Goal: Browse casually: Explore the website without a specific task or goal

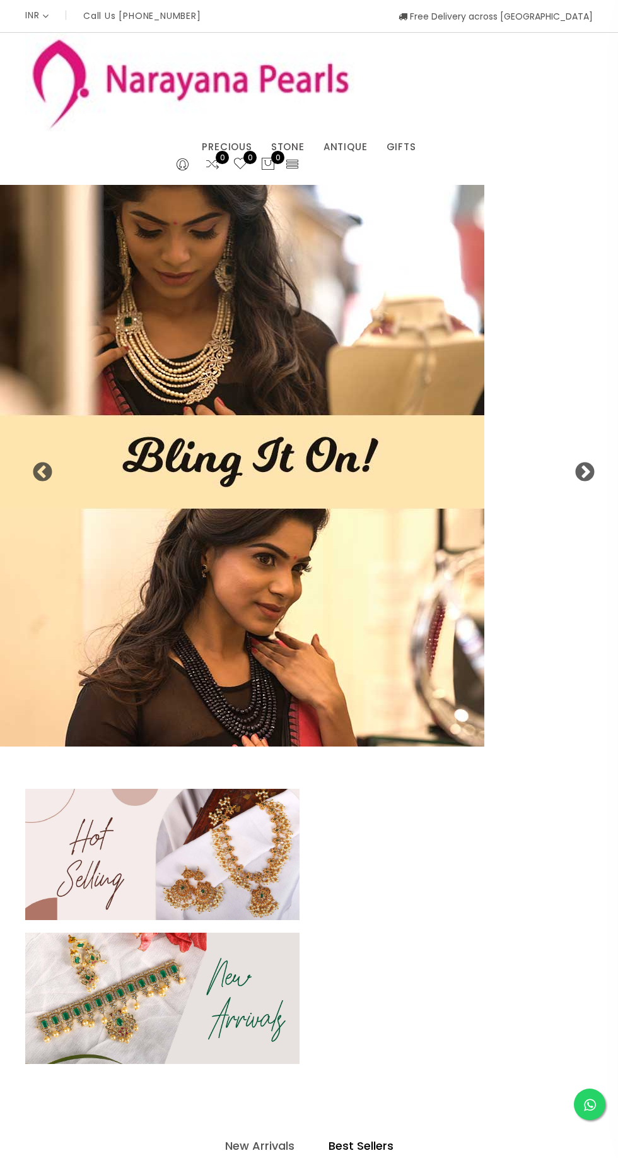
select select "INR"
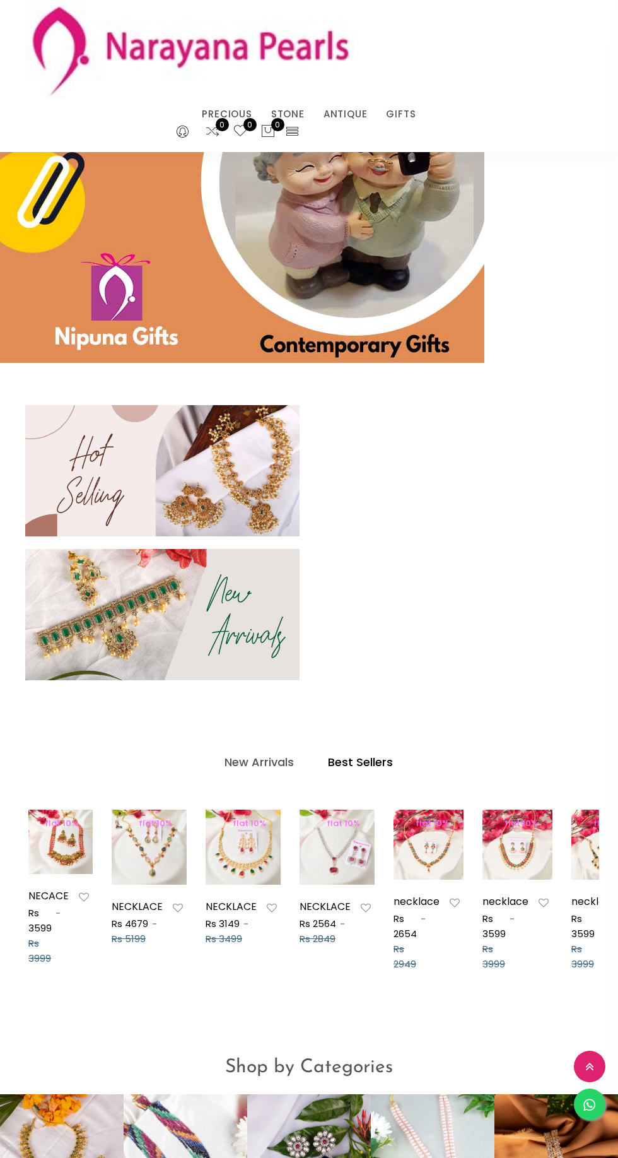
scroll to position [240, 0]
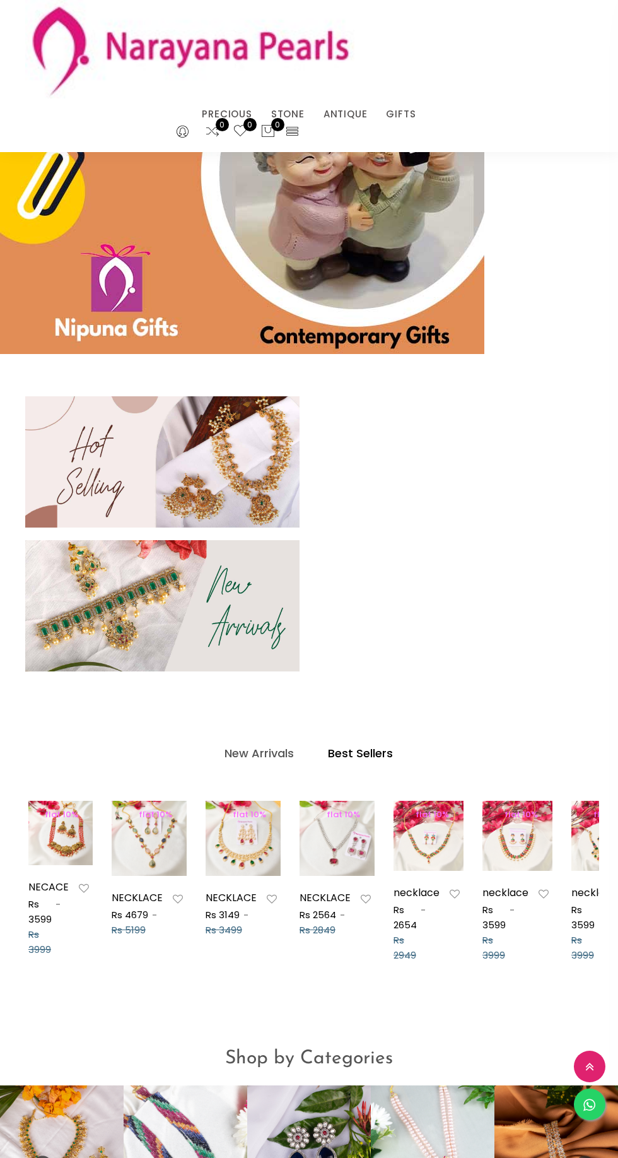
click at [69, 857] on img at bounding box center [60, 833] width 64 height 64
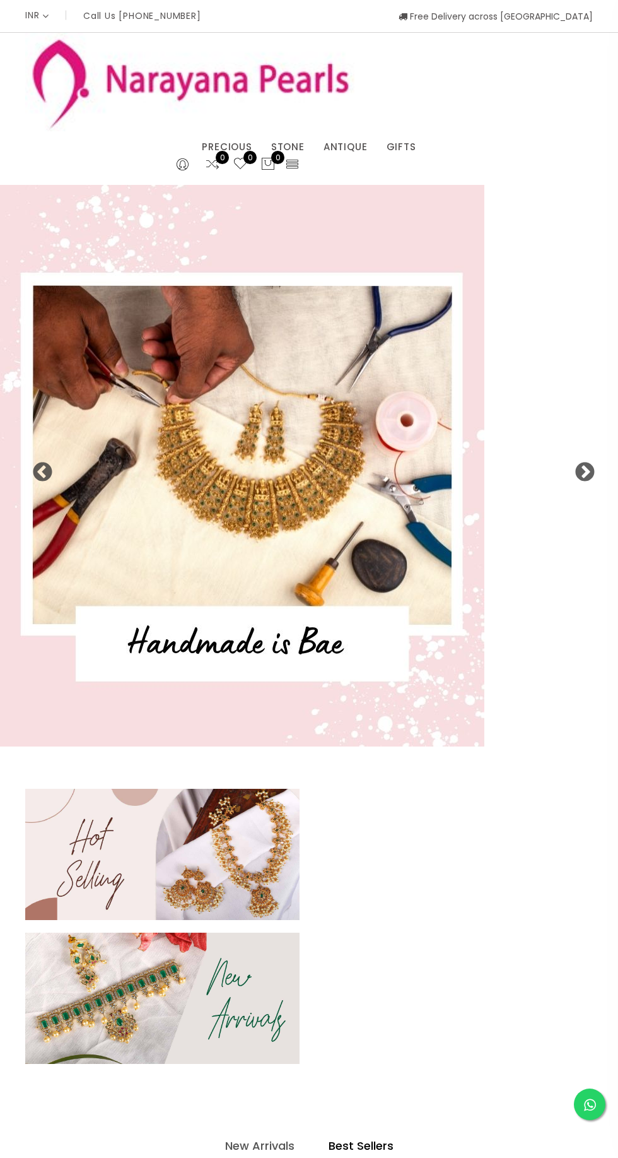
select select "INR"
click at [346, 146] on link "ANTIQUE" at bounding box center [346, 147] width 44 height 19
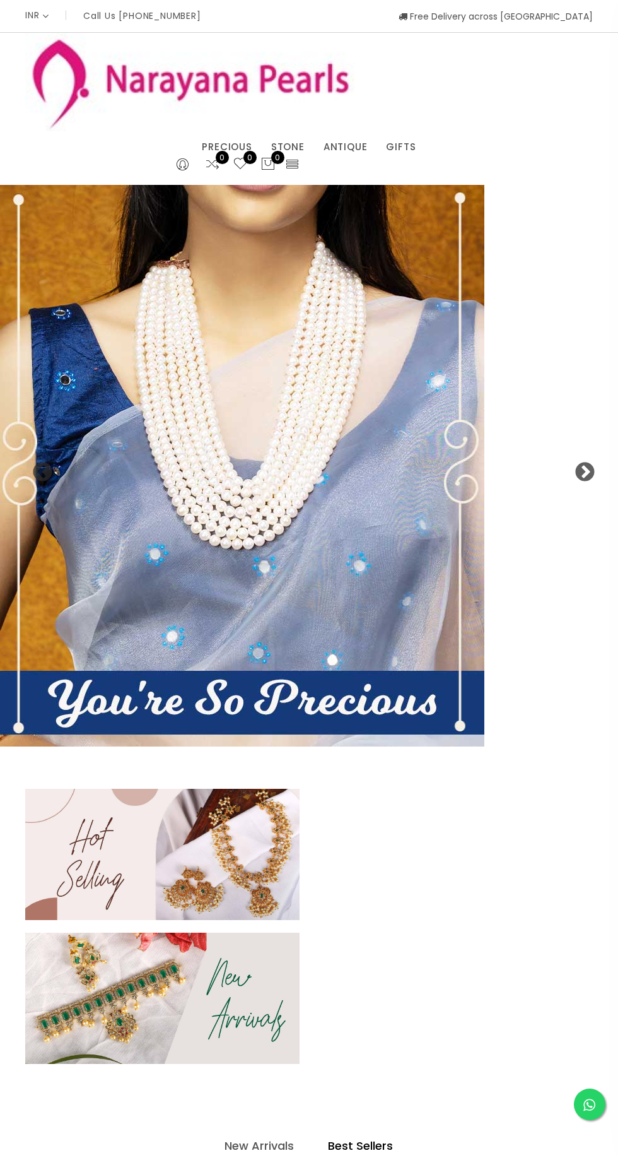
click at [408, 144] on link "GIFTS" at bounding box center [402, 147] width 30 height 19
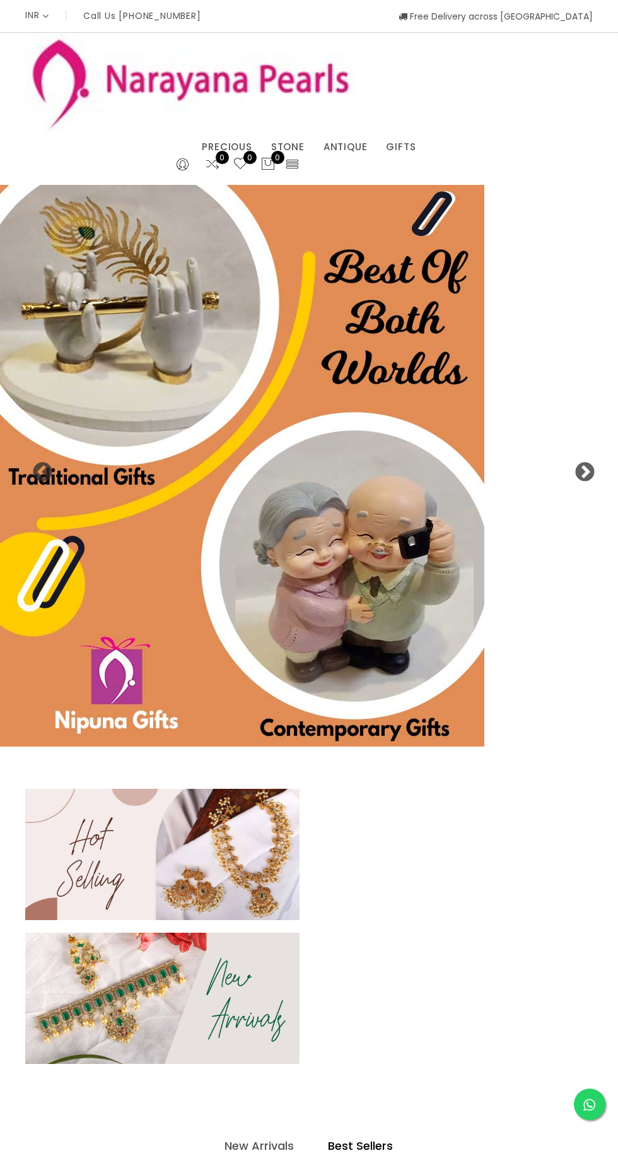
click at [232, 151] on link "PRECIOUS" at bounding box center [227, 147] width 50 height 19
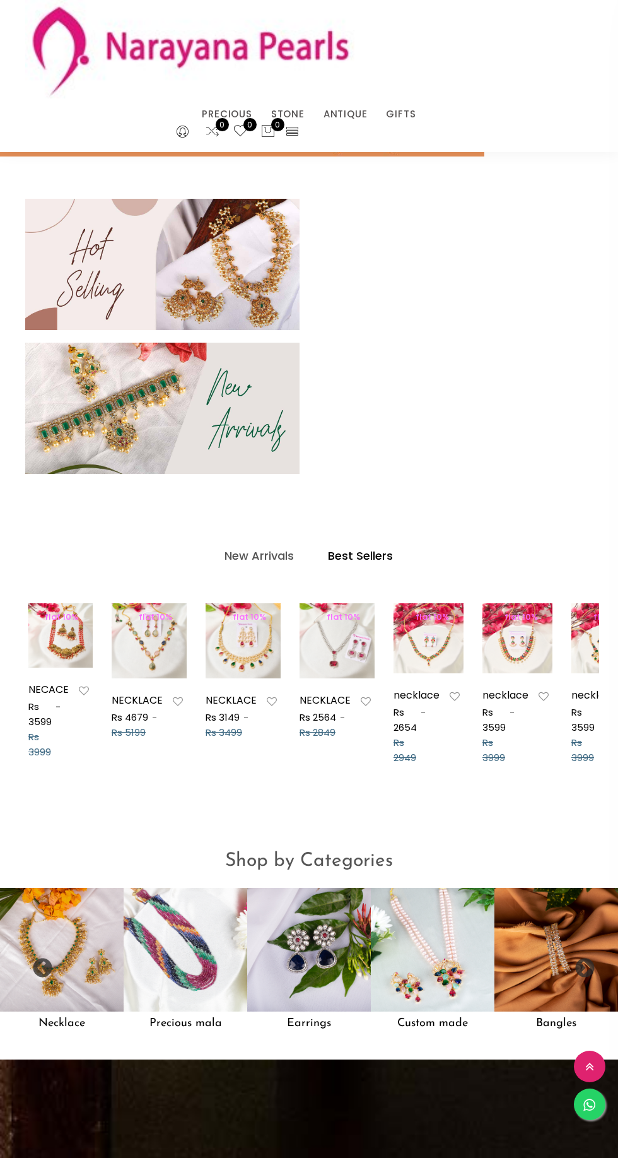
scroll to position [465, 0]
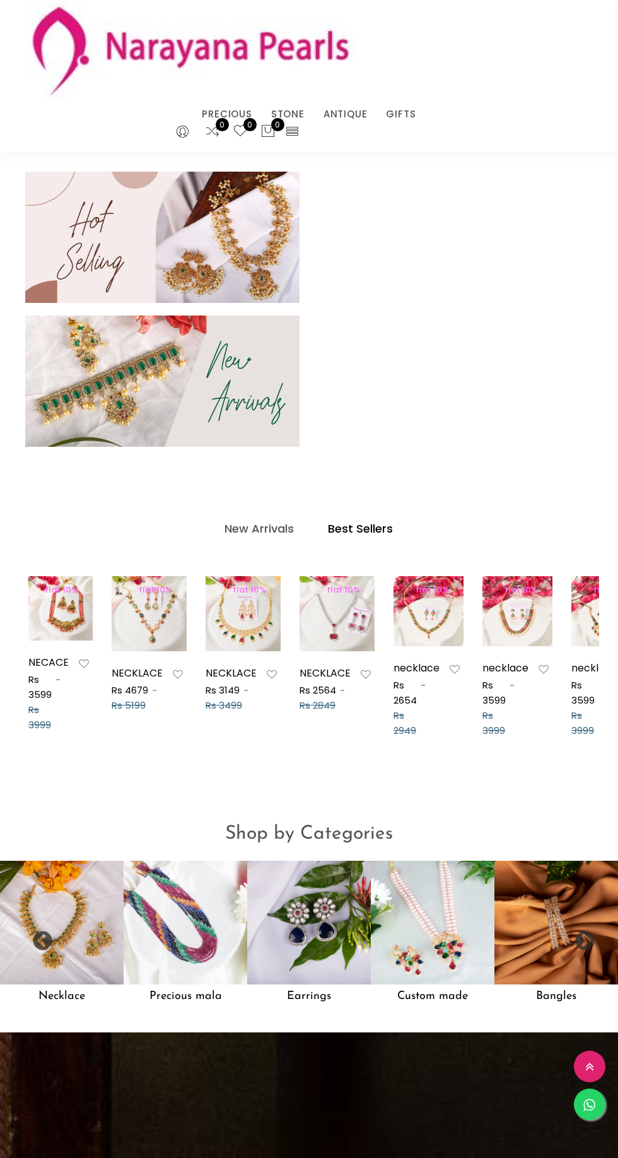
click at [184, 937] on img at bounding box center [186, 923] width 124 height 124
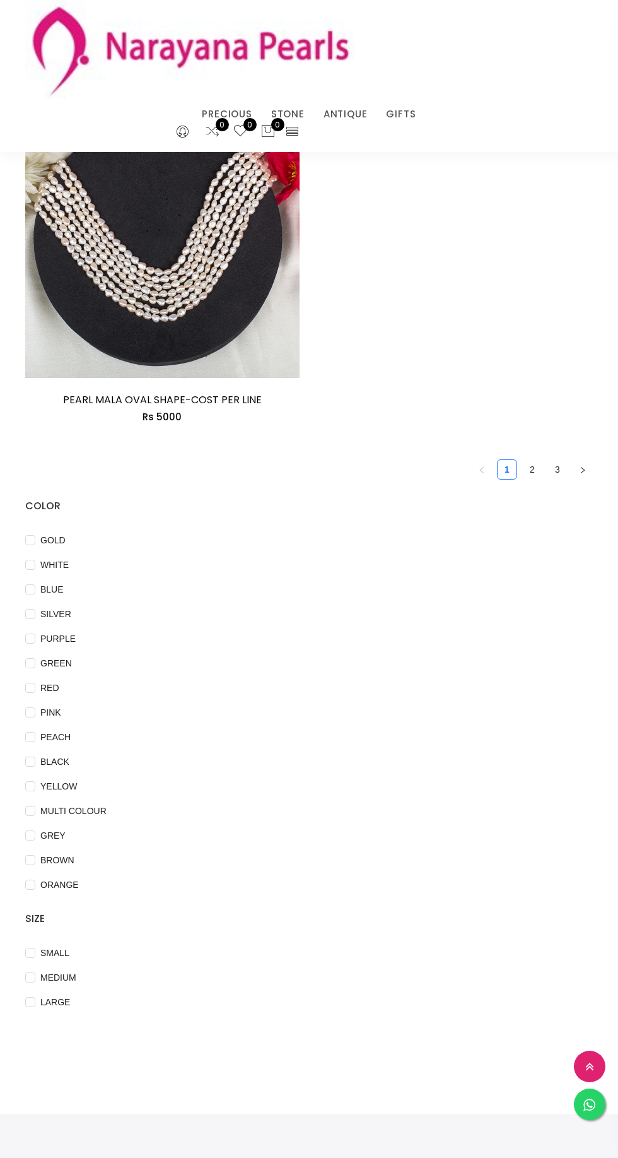
scroll to position [3772, 0]
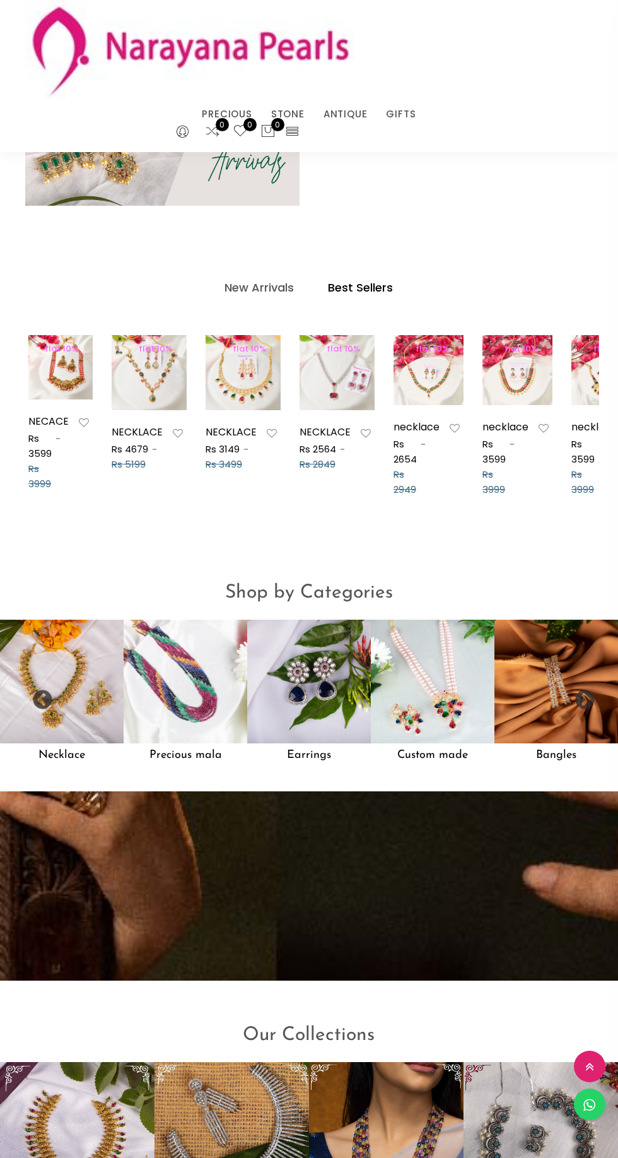
scroll to position [646, 0]
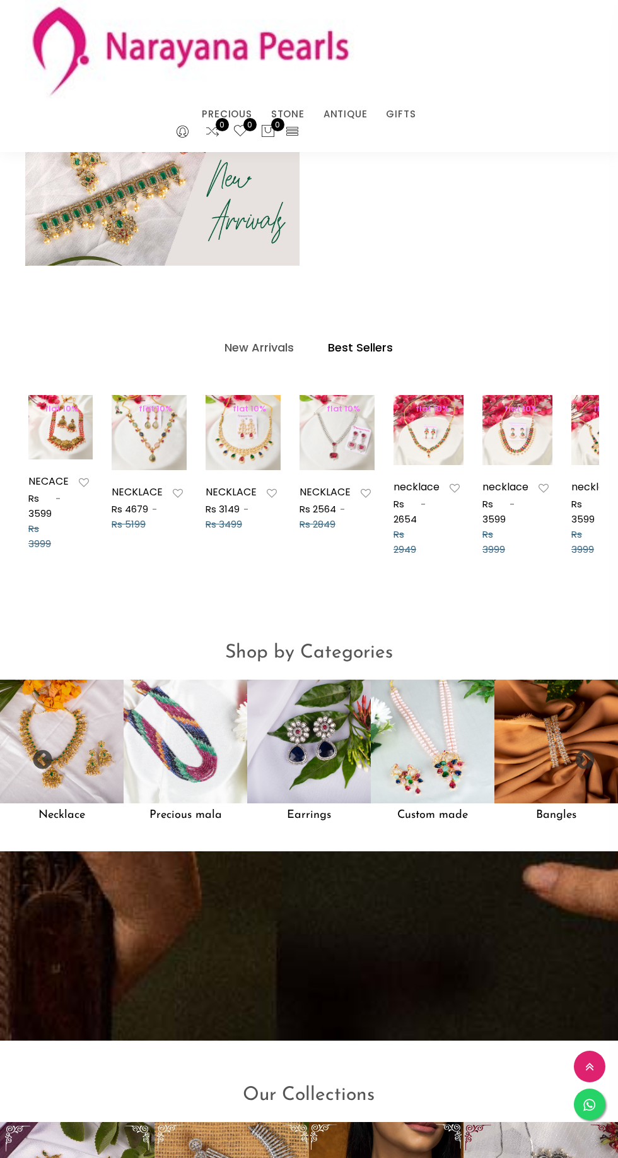
click at [445, 767] on img at bounding box center [433, 742] width 124 height 124
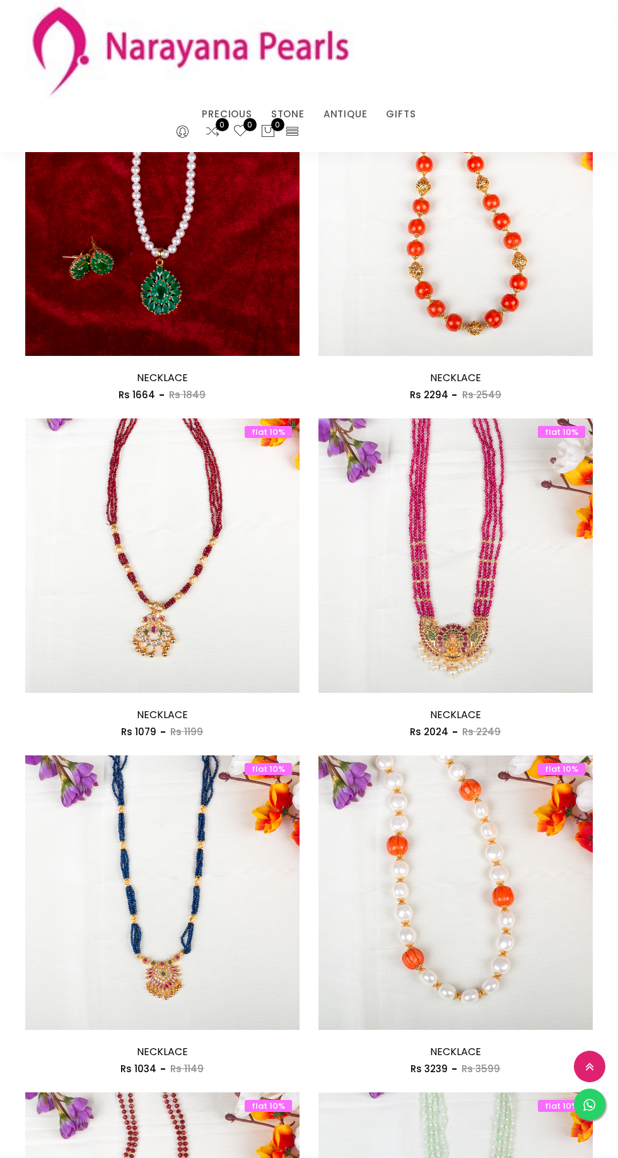
scroll to position [1482, 0]
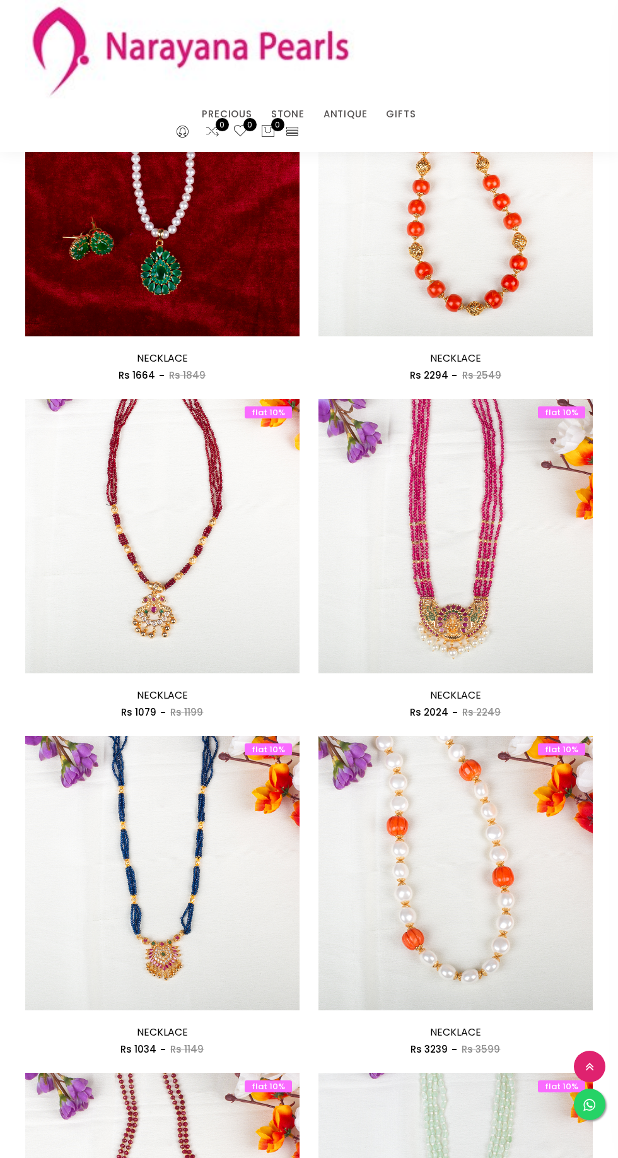
click at [207, 956] on img at bounding box center [162, 885] width 274 height 274
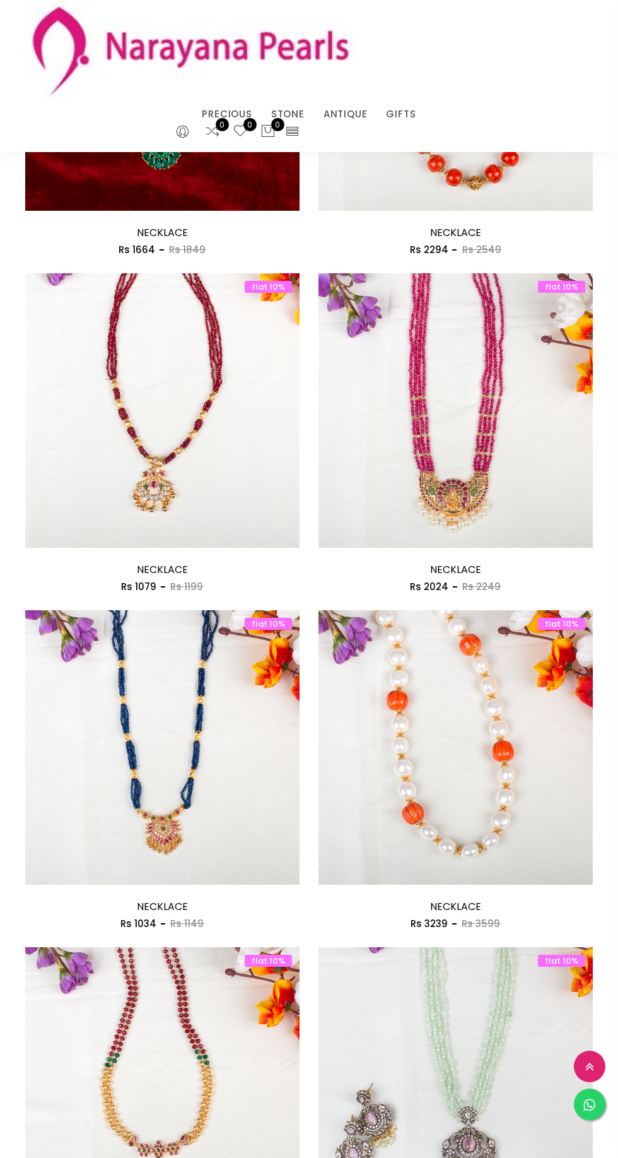
scroll to position [228, 0]
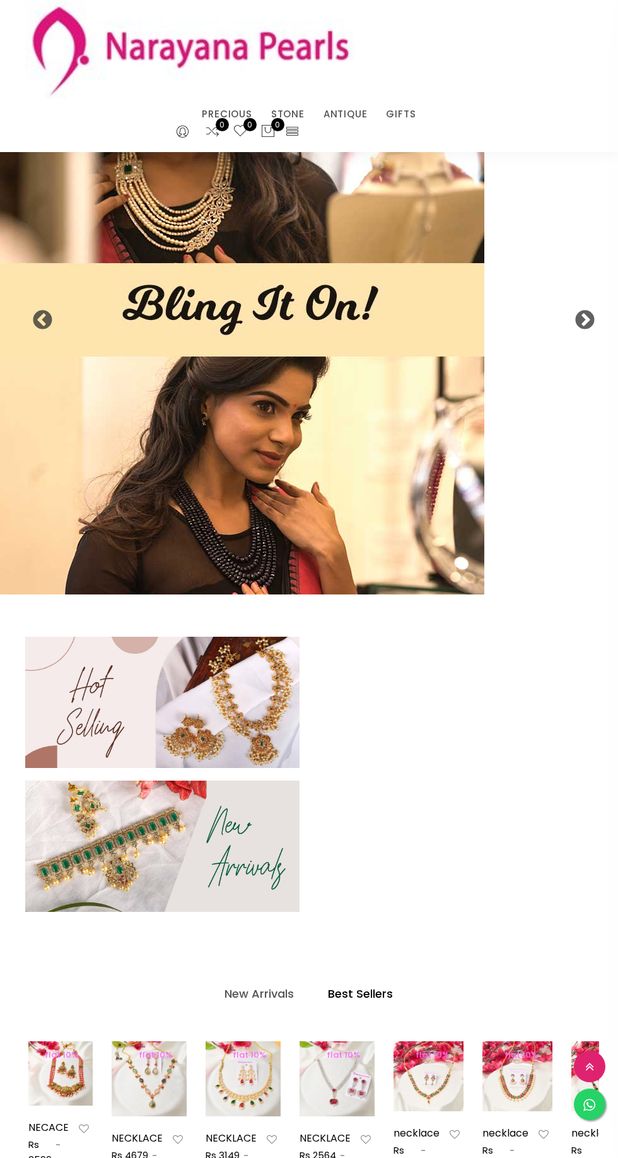
scroll to position [646, 0]
